Goal: Information Seeking & Learning: Stay updated

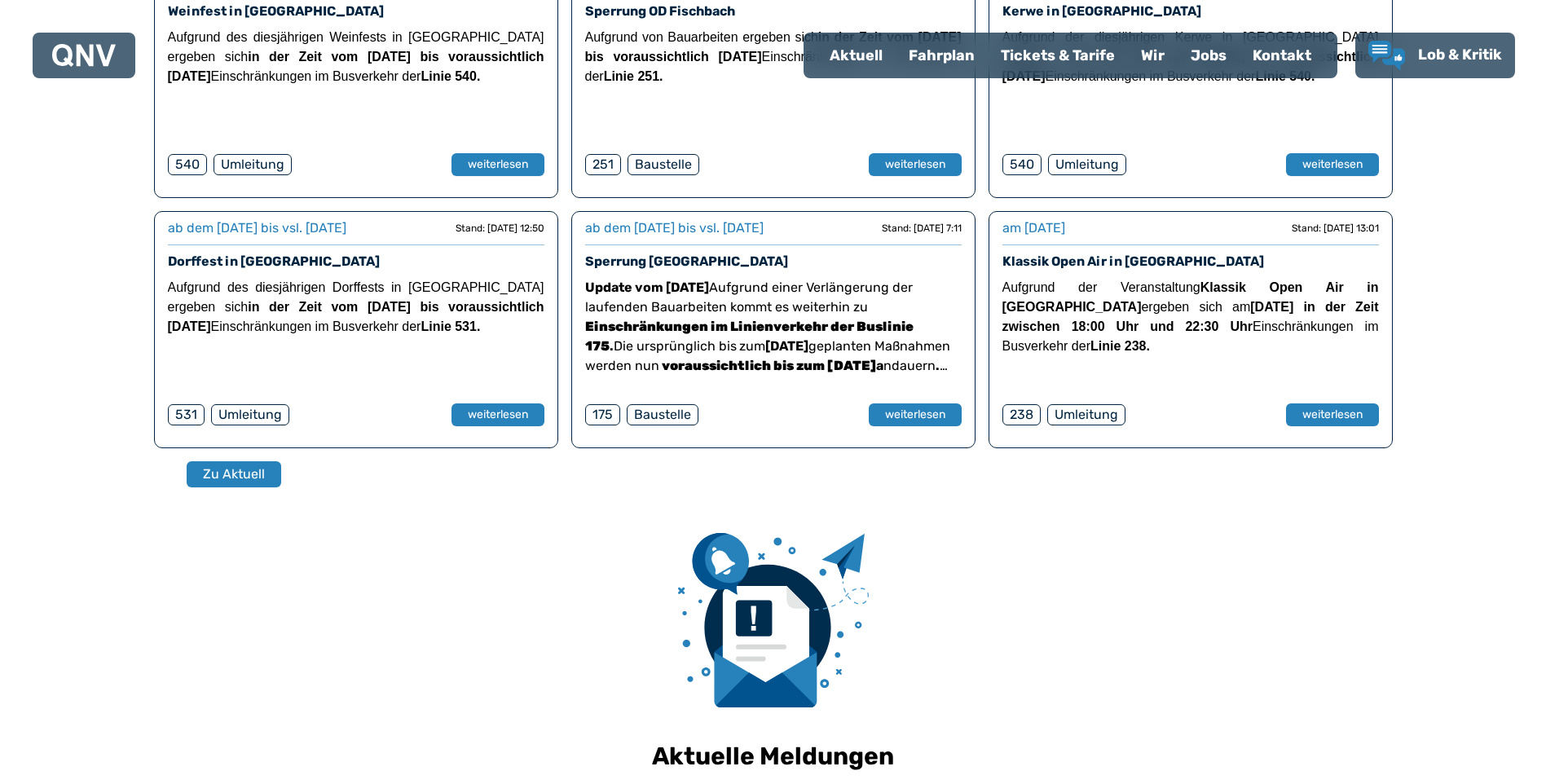
scroll to position [734, 0]
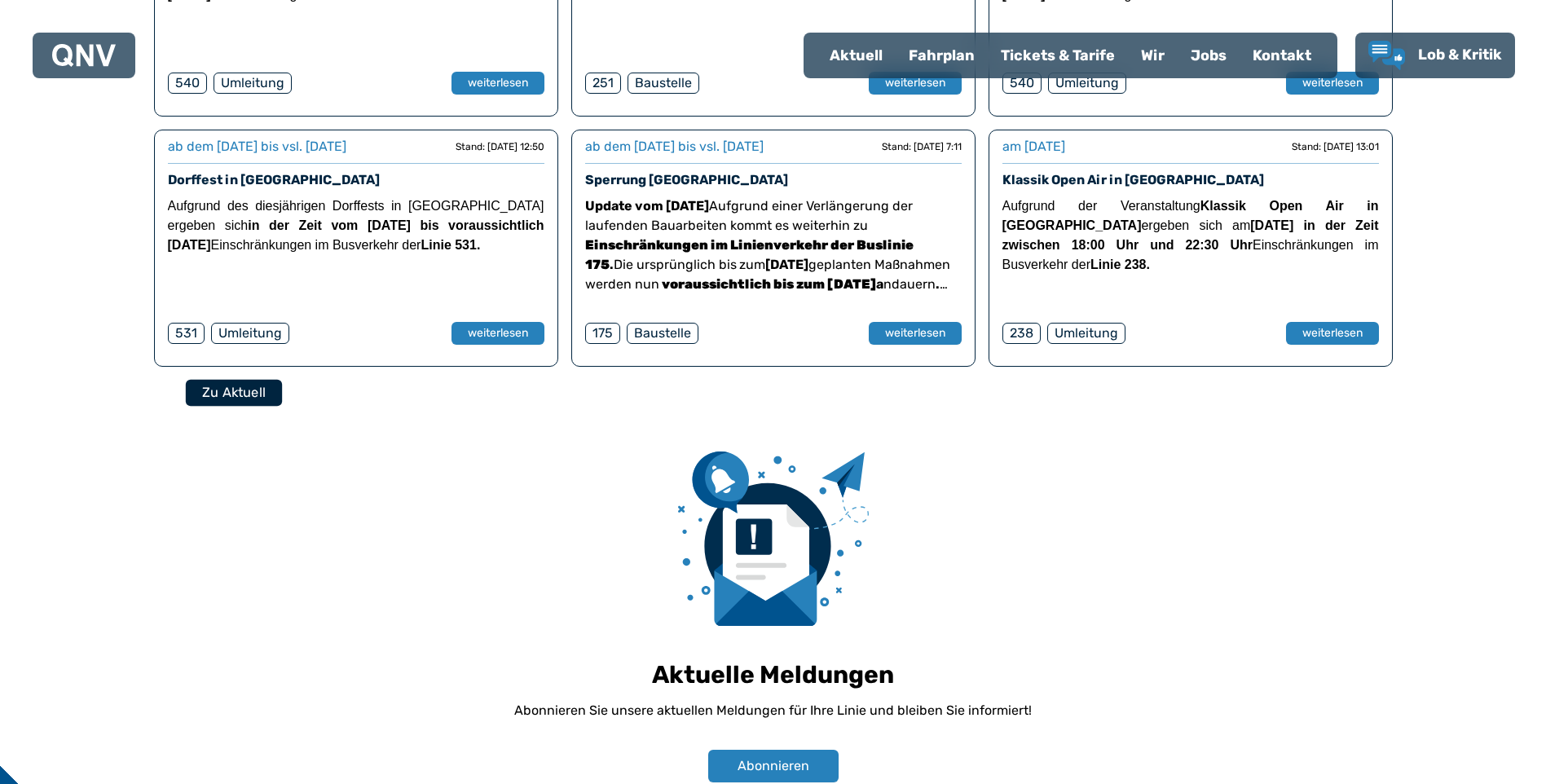
click at [234, 391] on button "Zu Aktuell" at bounding box center [233, 392] width 96 height 27
select select "*"
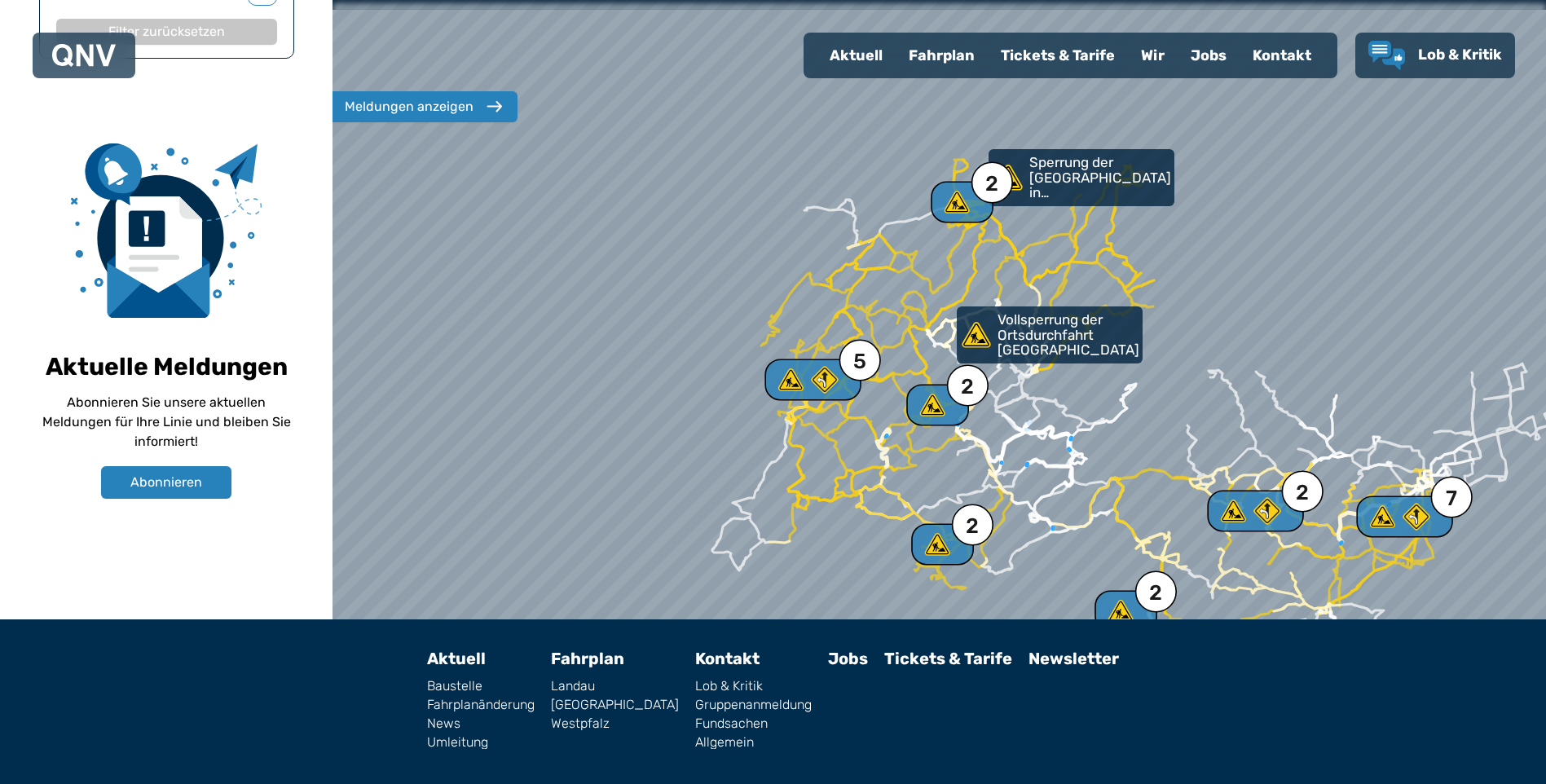
scroll to position [877, 0]
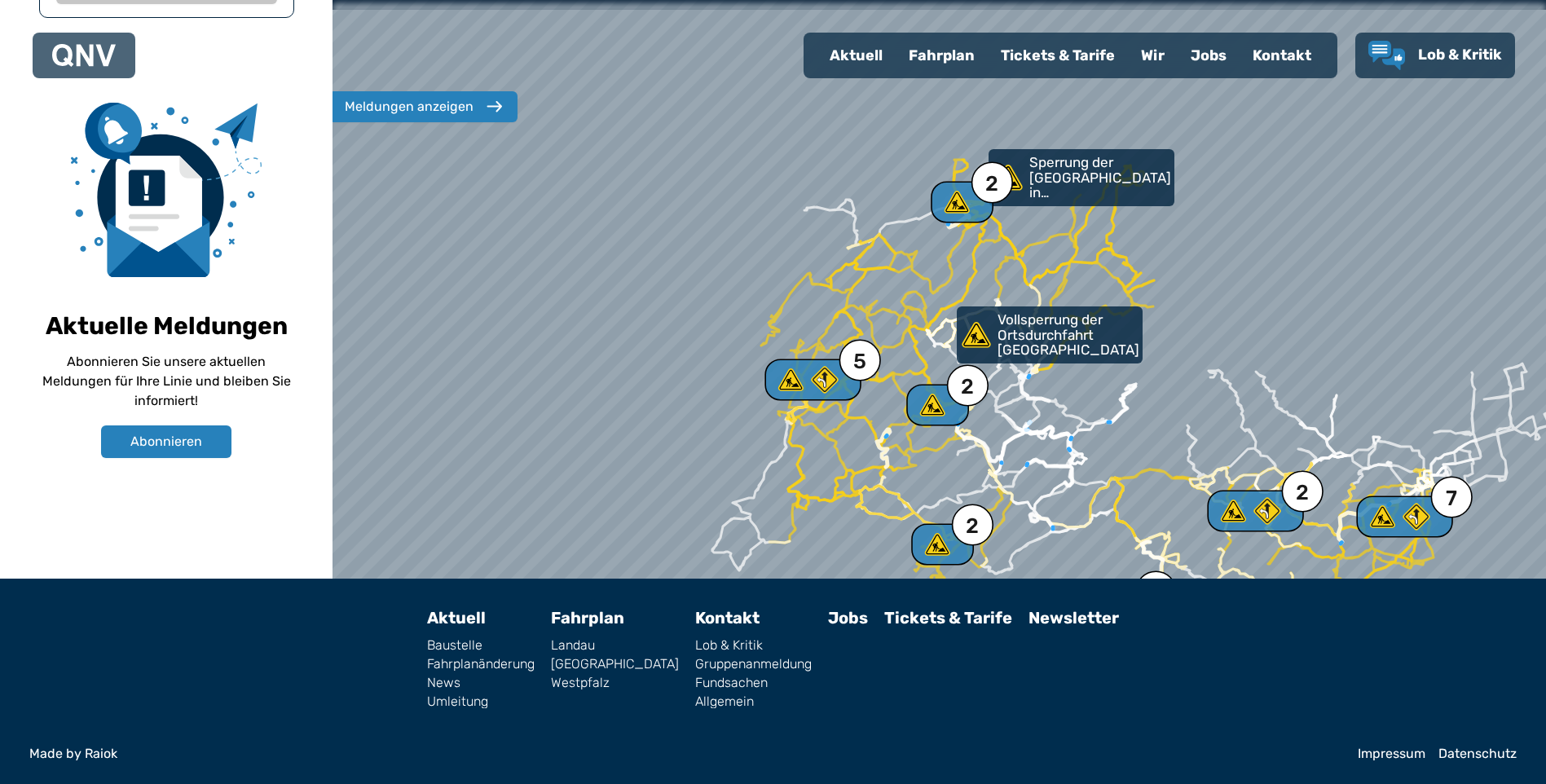
click at [459, 115] on div "Meldungen anzeigen" at bounding box center [409, 107] width 129 height 20
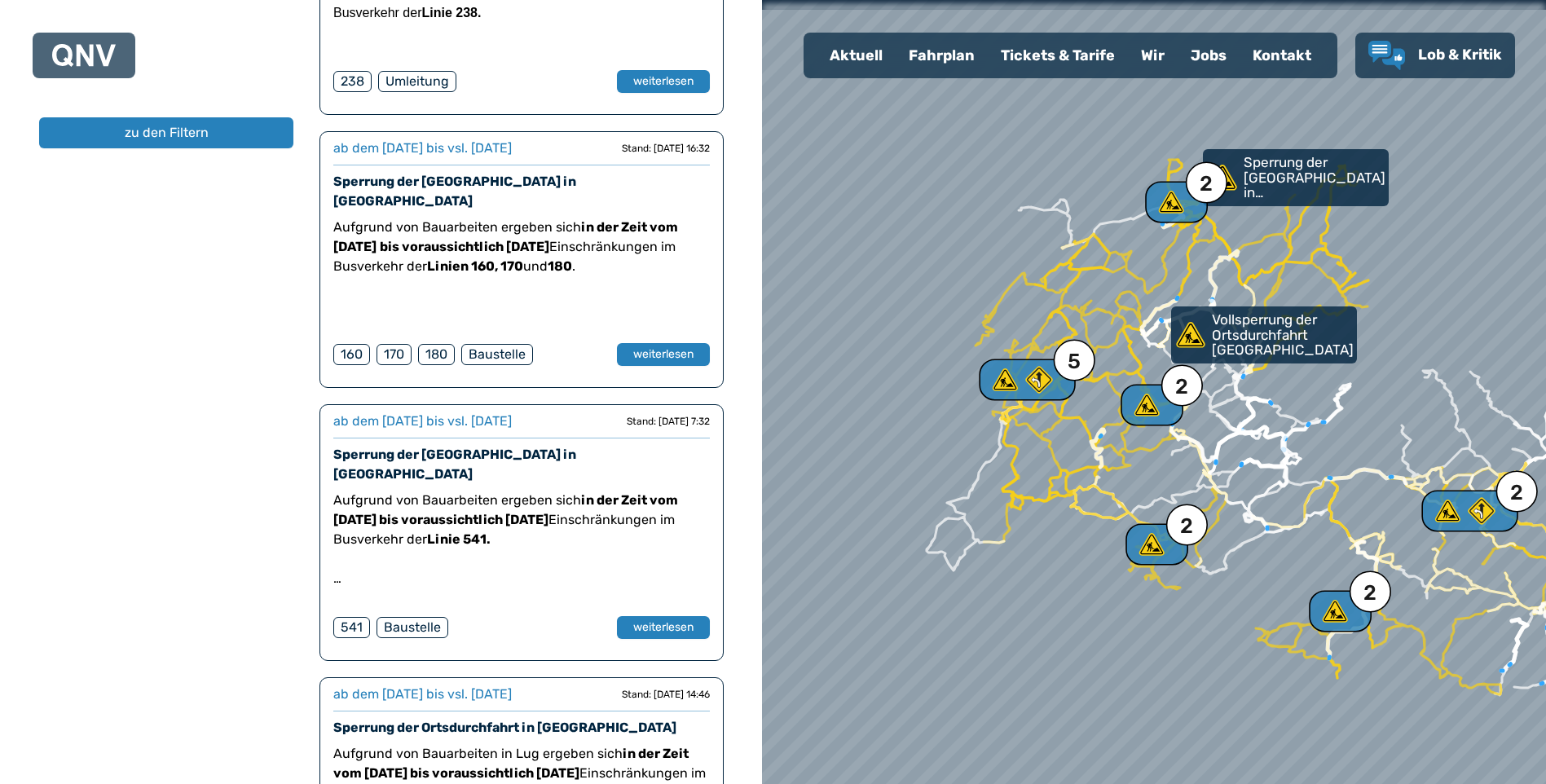
scroll to position [1548, 0]
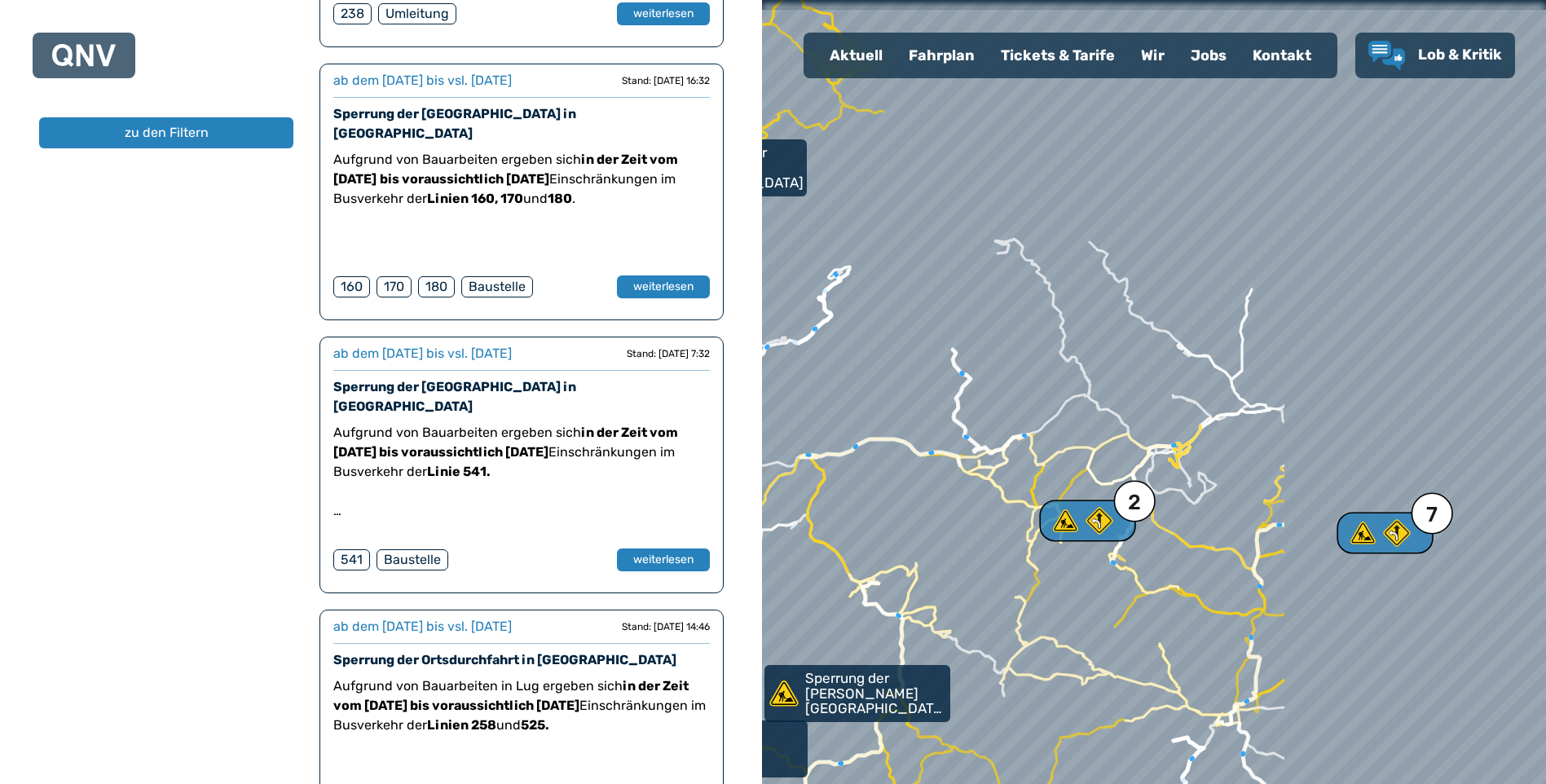
drag, startPoint x: 1479, startPoint y: 505, endPoint x: 1174, endPoint y: 580, distance: 314.1
click at [1140, 582] on div at bounding box center [1153, 391] width 941 height 940
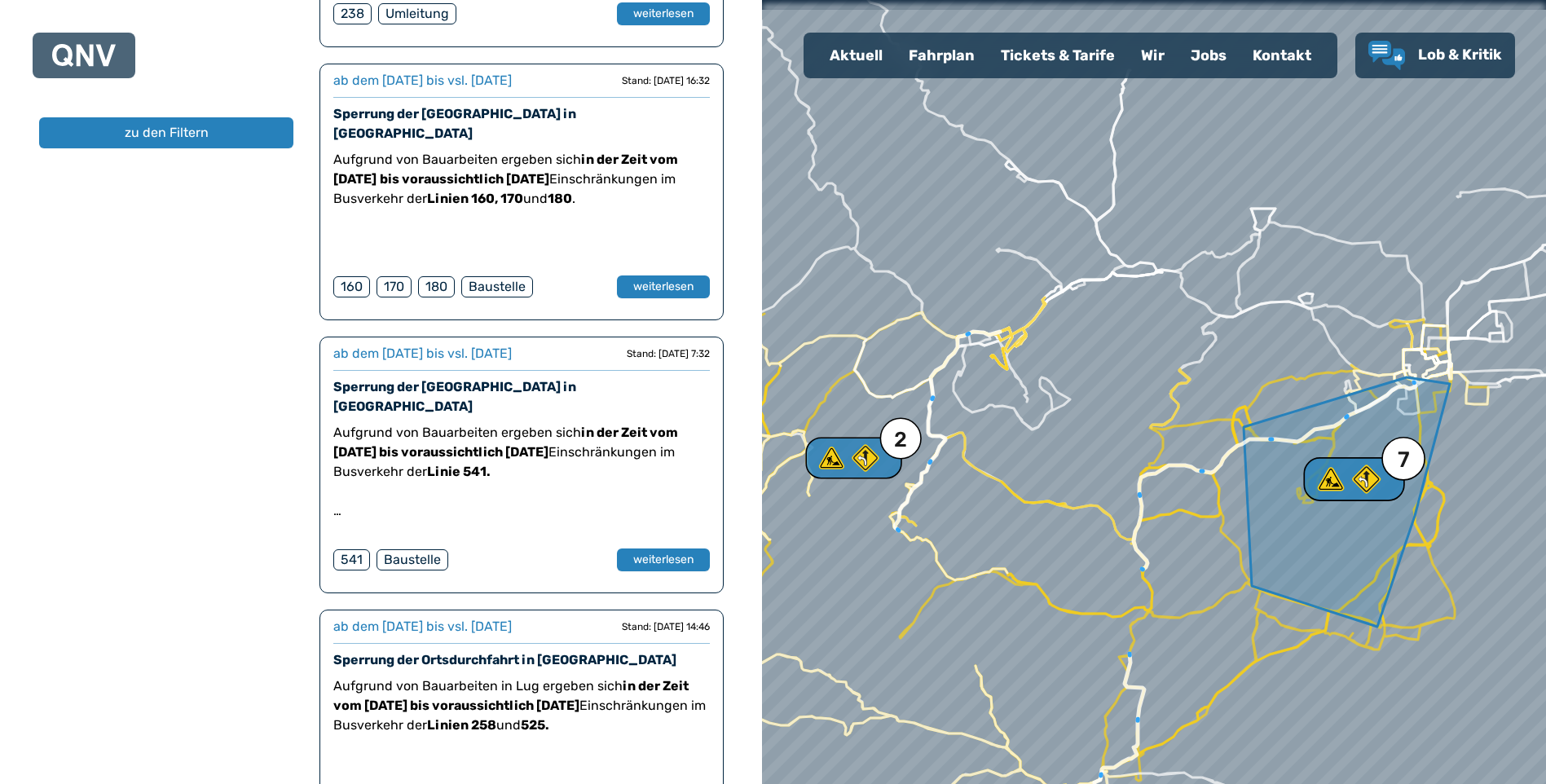
click at [1379, 479] on use at bounding box center [1367, 479] width 29 height 29
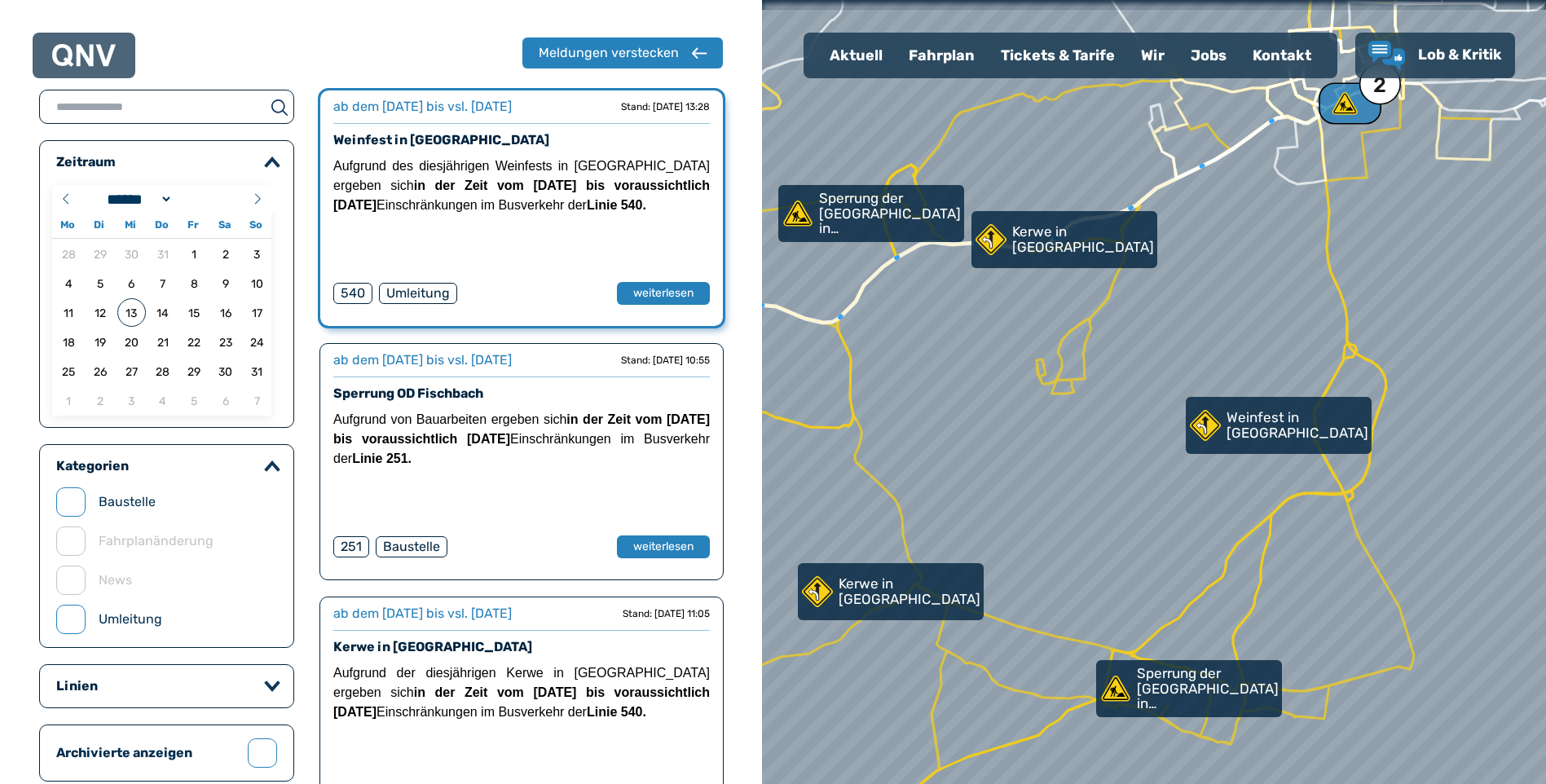
scroll to position [0, 0]
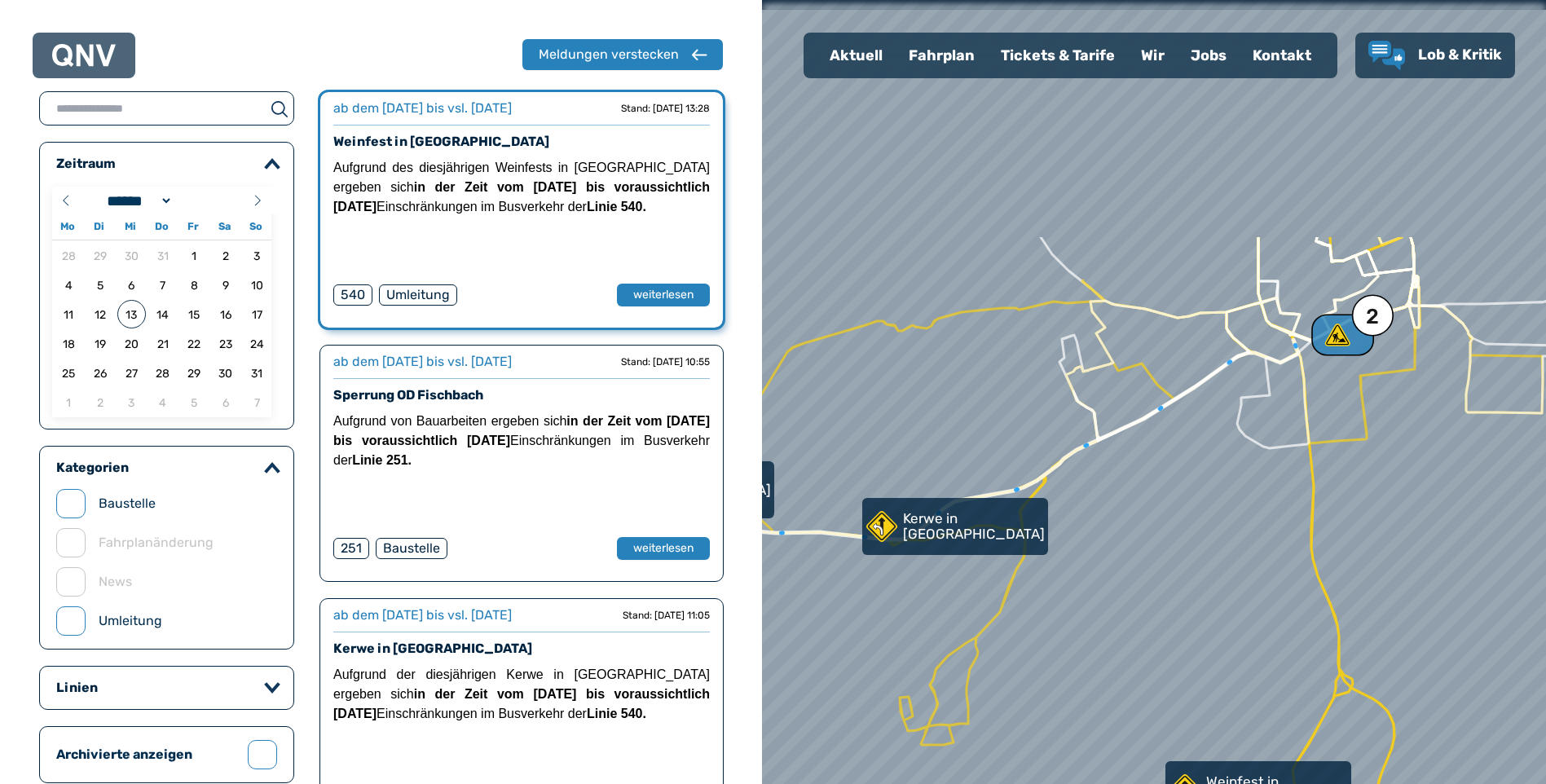
drag, startPoint x: 1332, startPoint y: 193, endPoint x: 1307, endPoint y: 523, distance: 330.9
click at [1307, 523] on div at bounding box center [1147, 419] width 941 height 940
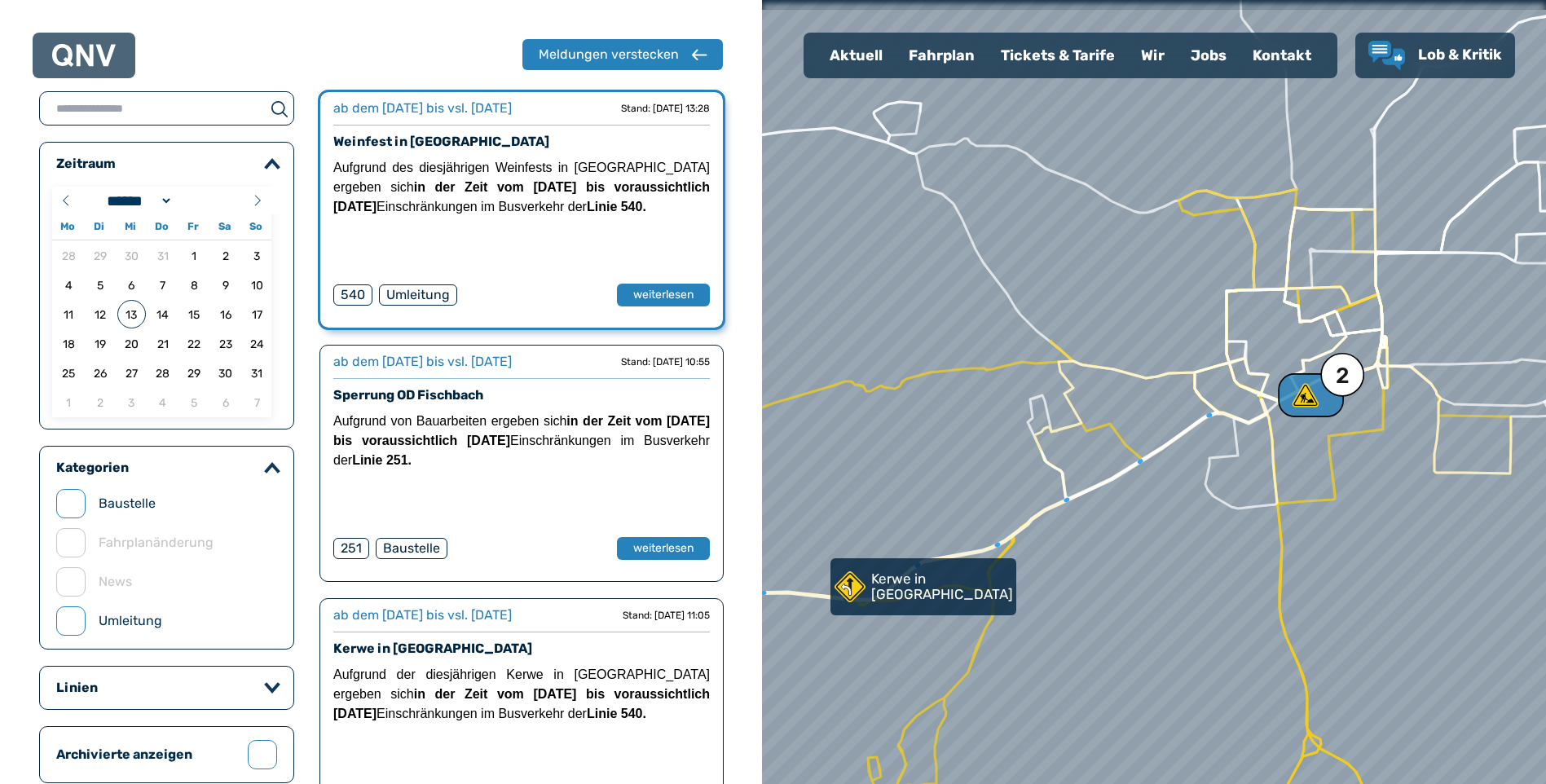
click at [1330, 399] on div "2" at bounding box center [1311, 395] width 66 height 44
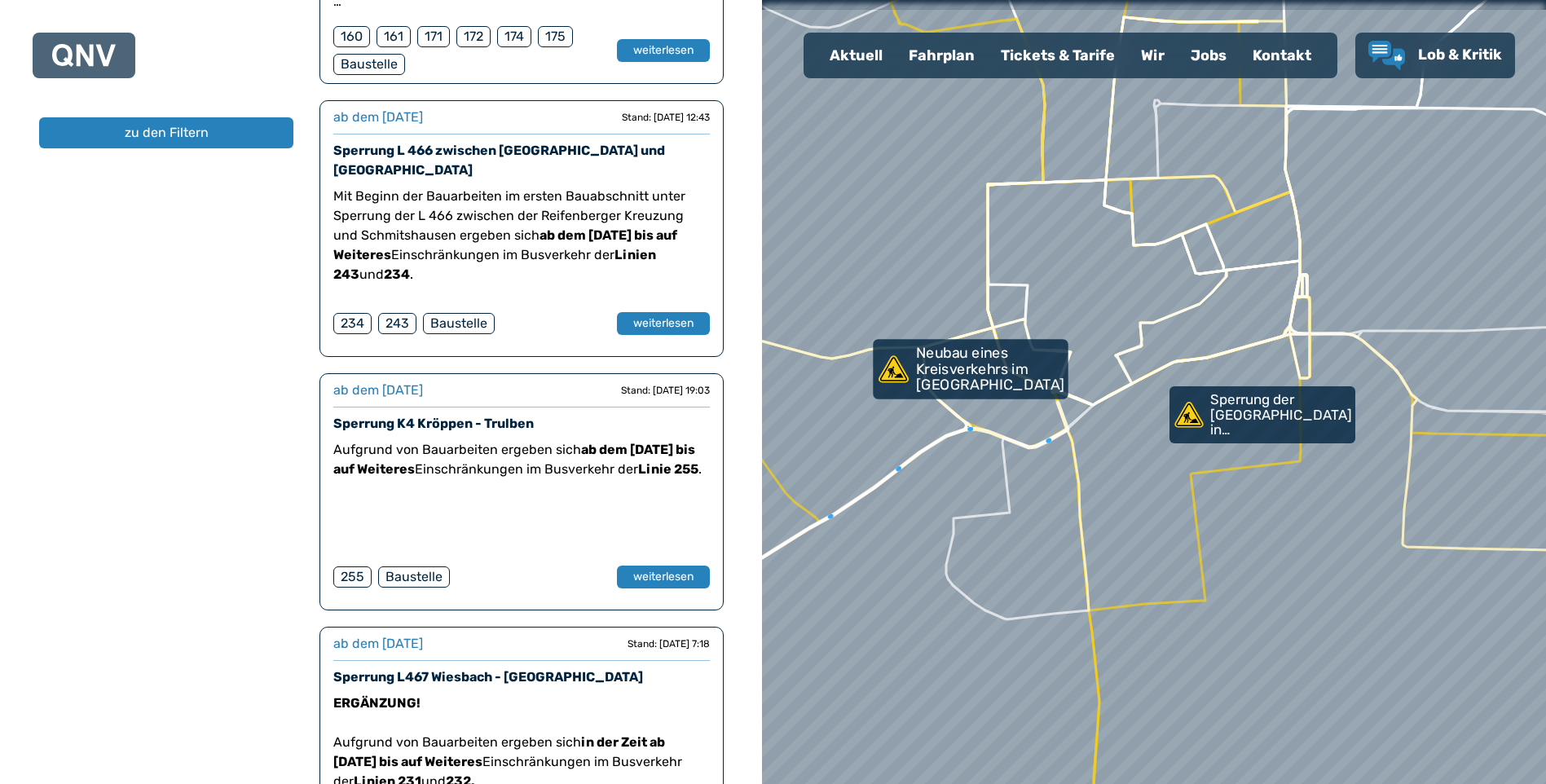
scroll to position [3331, 0]
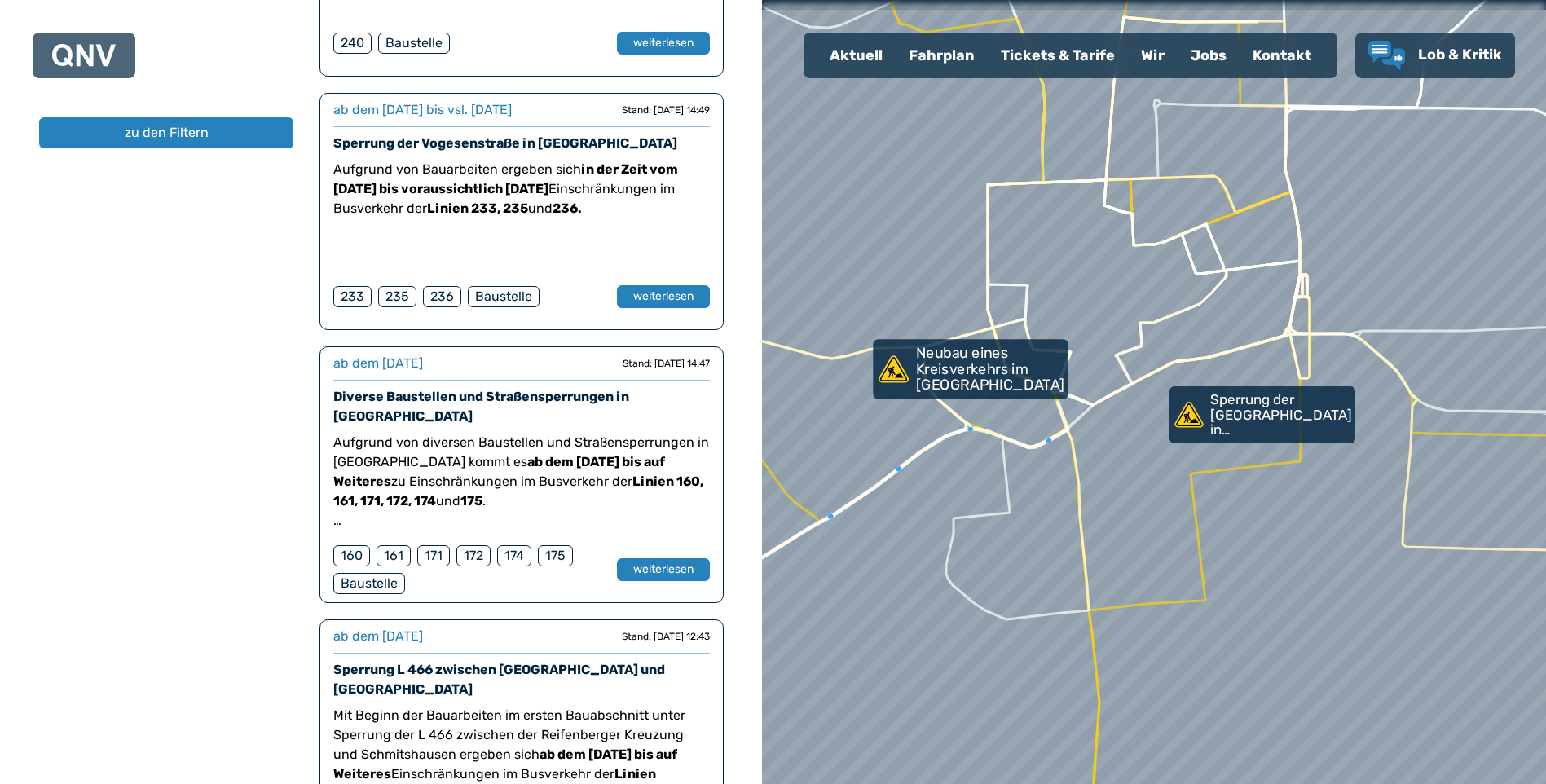
click at [973, 373] on p "Neubau eines Kreisverkehrs im [GEOGRAPHIC_DATA]" at bounding box center [990, 370] width 150 height 48
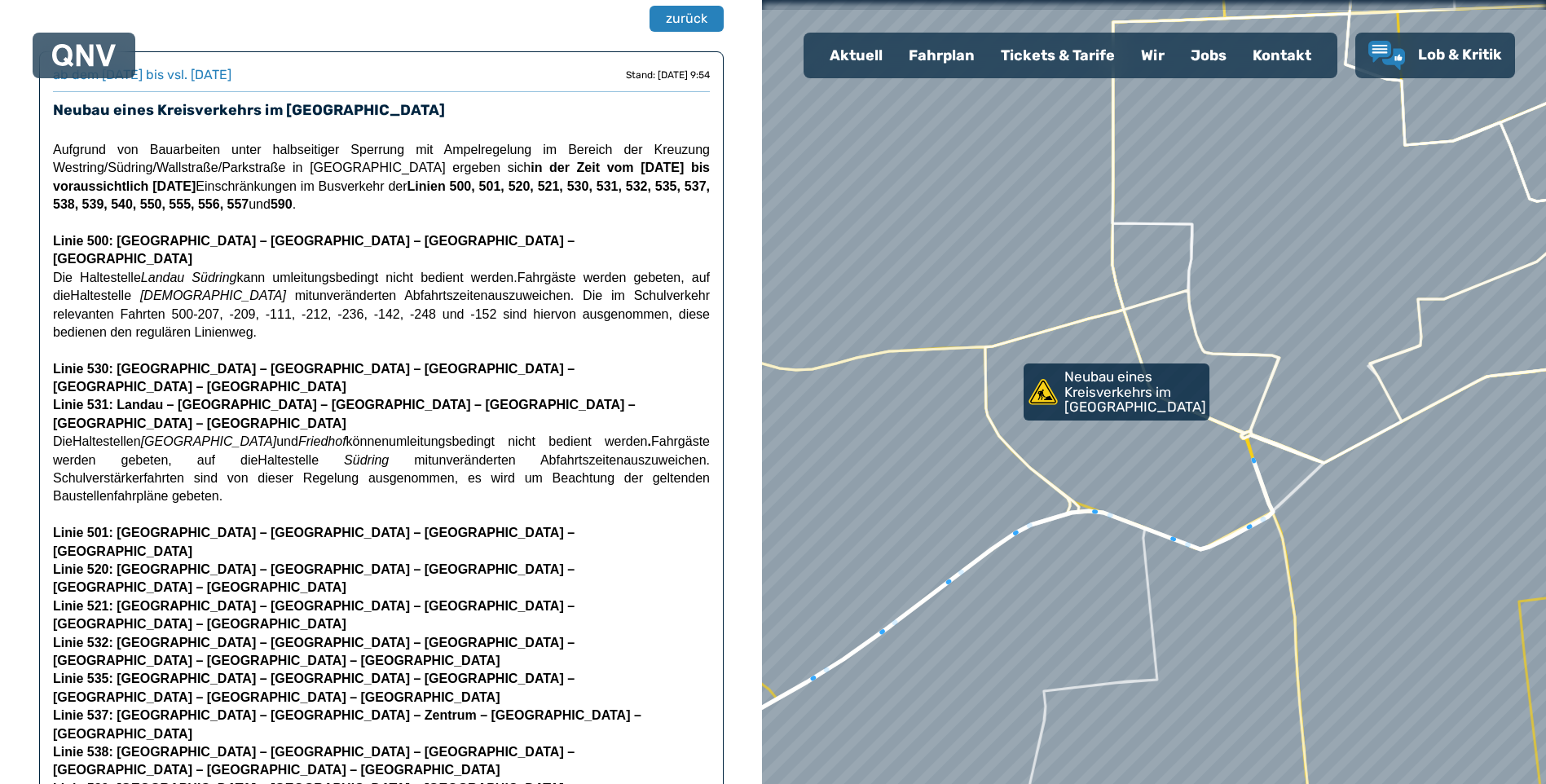
scroll to position [74, 0]
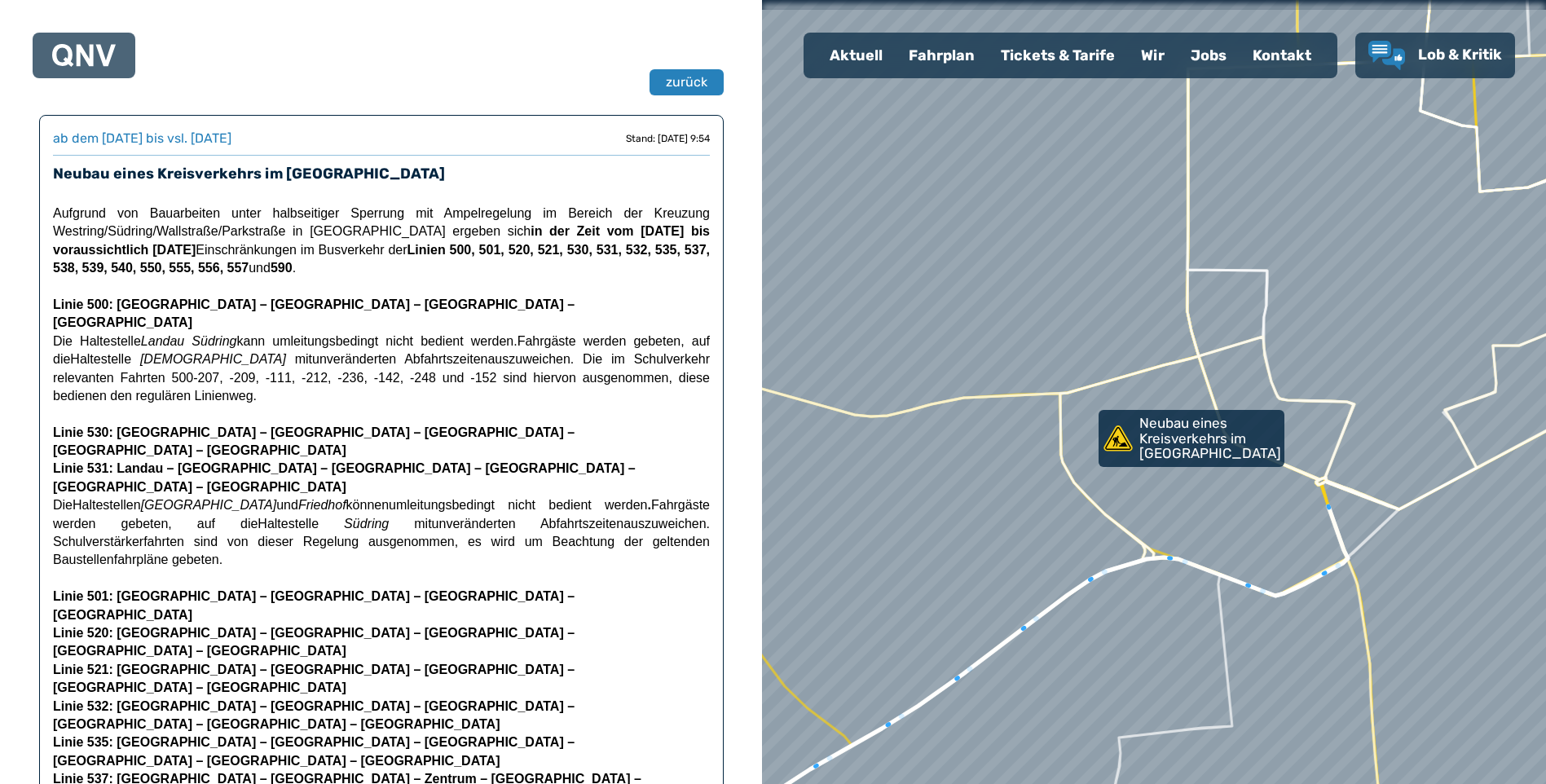
drag, startPoint x: 1413, startPoint y: 401, endPoint x: 1488, endPoint y: 448, distance: 88.5
click at [1488, 448] on div at bounding box center [1154, 392] width 941 height 940
